Goal: Transaction & Acquisition: Purchase product/service

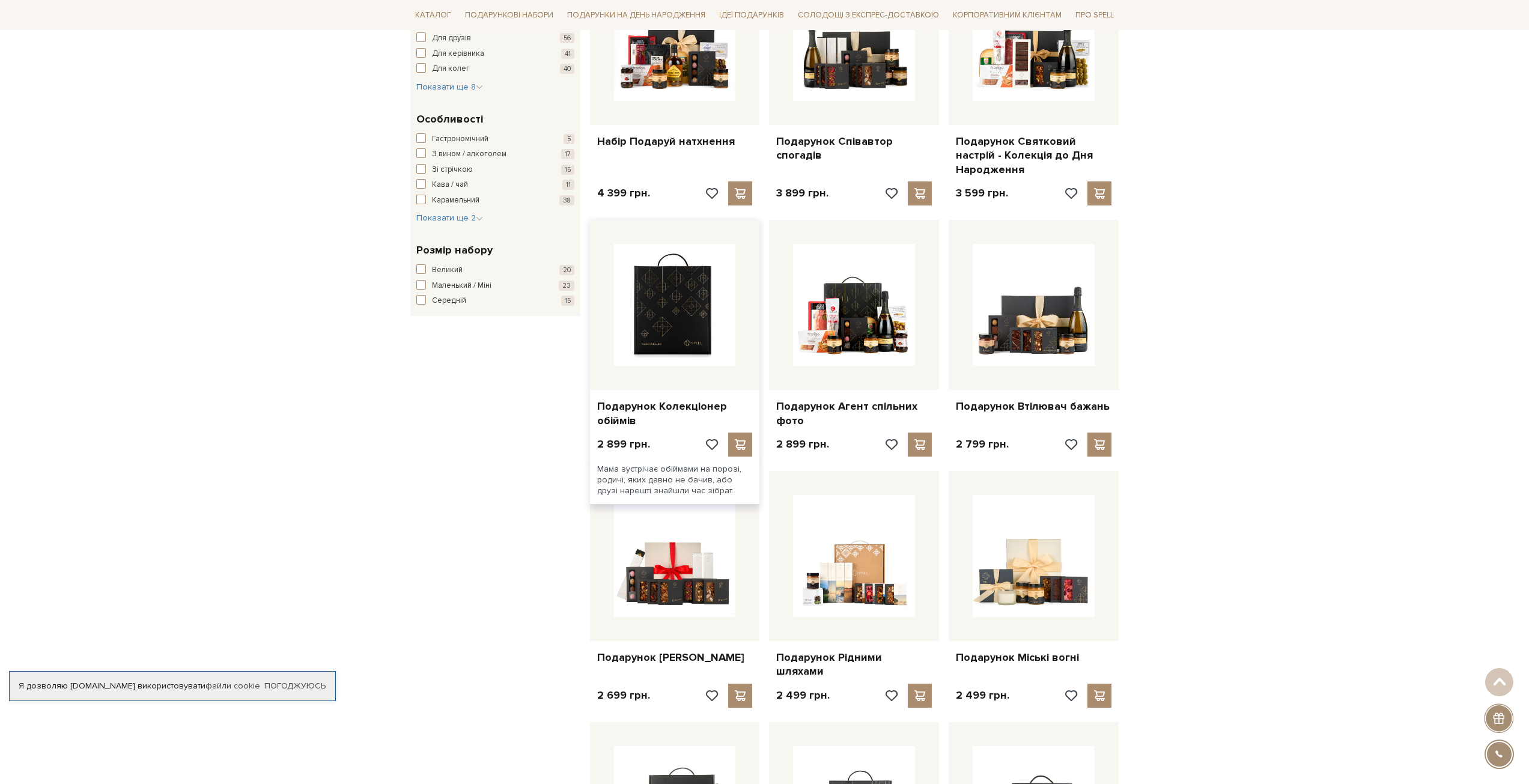
click at [655, 313] on img at bounding box center [675, 305] width 122 height 122
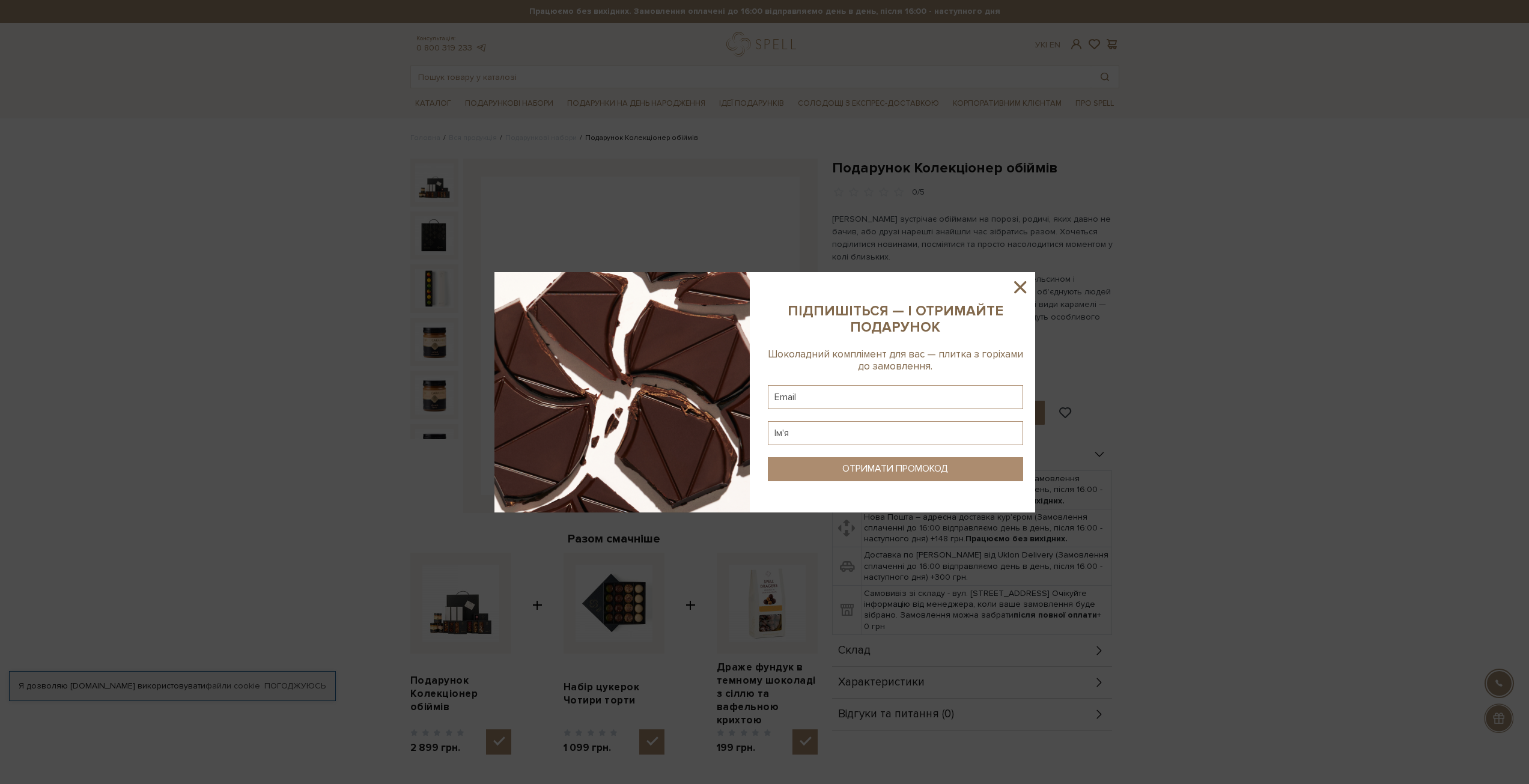
click at [1025, 282] on icon at bounding box center [1020, 287] width 12 height 12
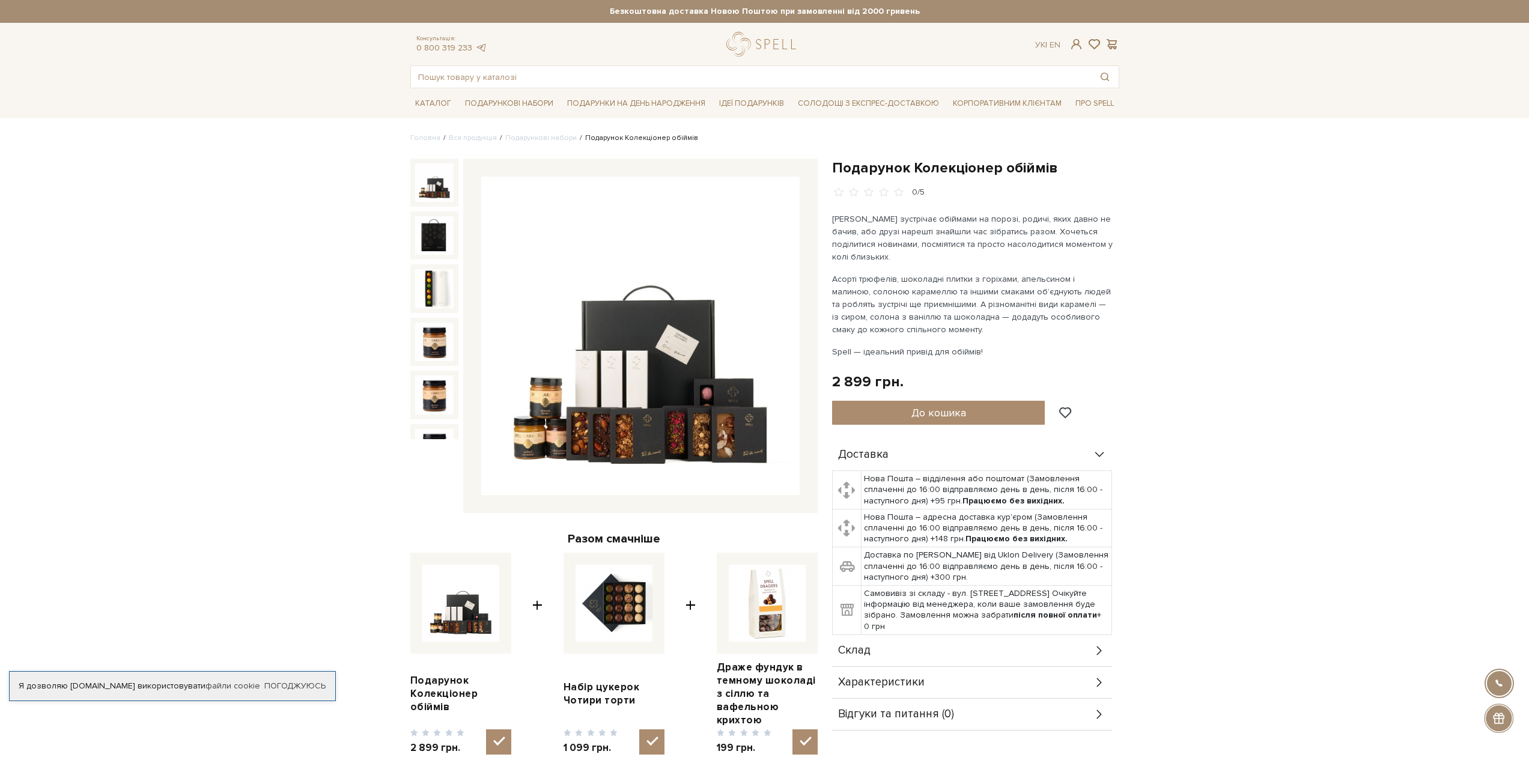
click at [1501, 681] on div at bounding box center [1499, 683] width 27 height 27
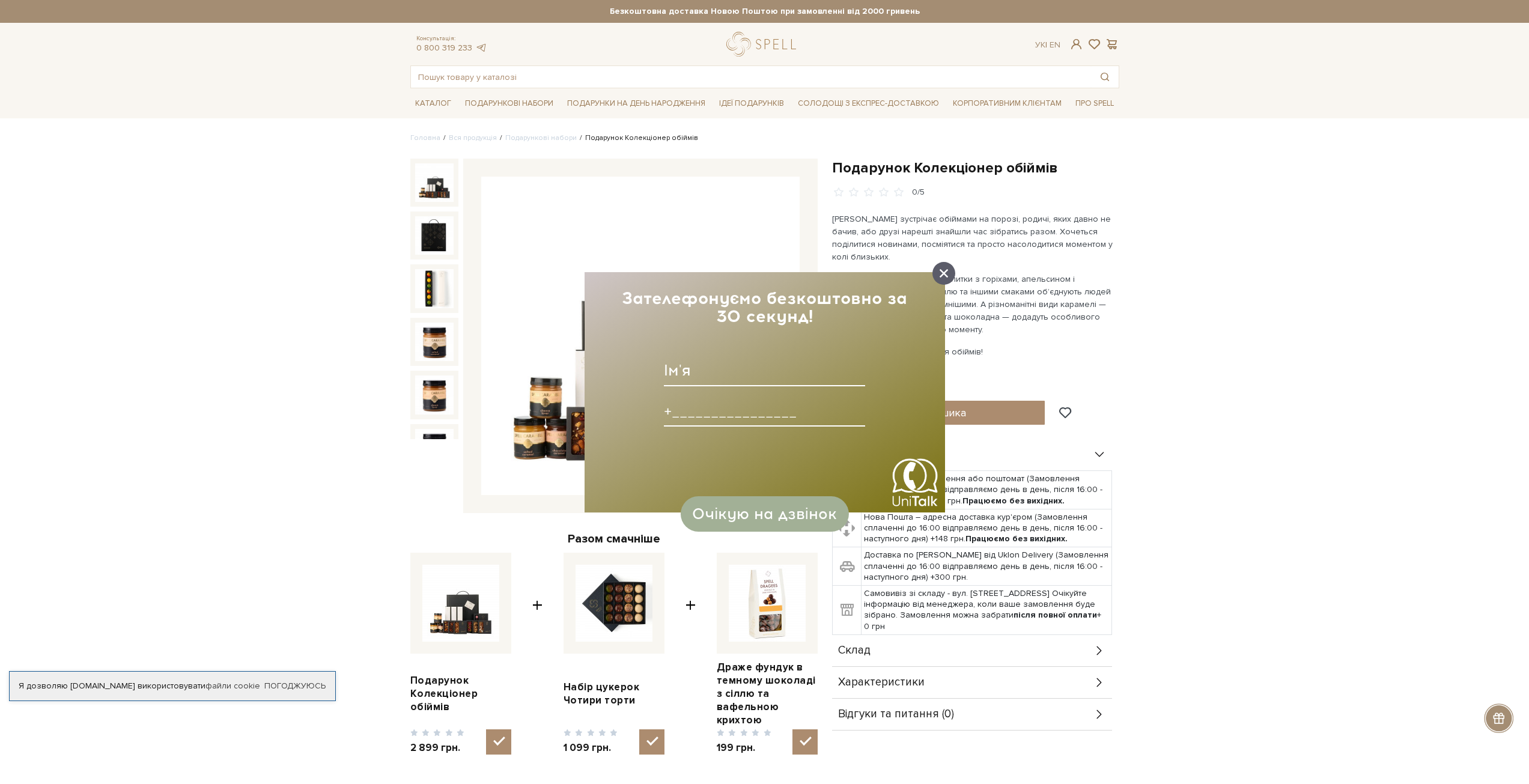
click at [945, 273] on icon at bounding box center [944, 273] width 8 height 8
